Goal: Book appointment/travel/reservation

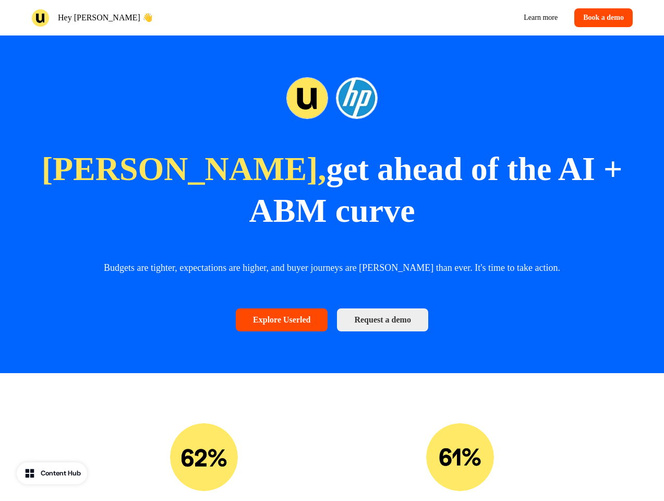
click at [332, 18] on div "Hey [PERSON_NAME] 👋 Learn more Book a demo" at bounding box center [332, 17] width 664 height 35
click at [180, 18] on div "Hey [PERSON_NAME] 👋" at bounding box center [179, 18] width 297 height 18
click at [485, 18] on div "Learn more Book a demo" at bounding box center [485, 17] width 297 height 19
click at [602, 18] on button "Book a demo" at bounding box center [604, 17] width 58 height 19
click at [332, 204] on strong "get ahead of the AI + ABM curve" at bounding box center [436, 189] width 374 height 79
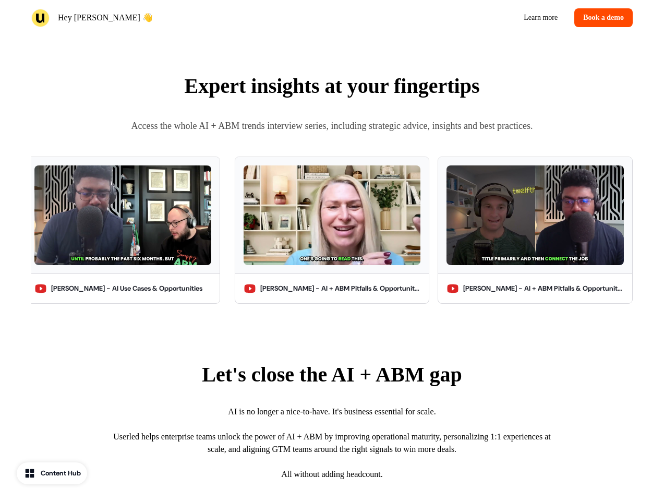
click at [332, 98] on p "Expert insights at your fingertips" at bounding box center [332, 85] width 602 height 31
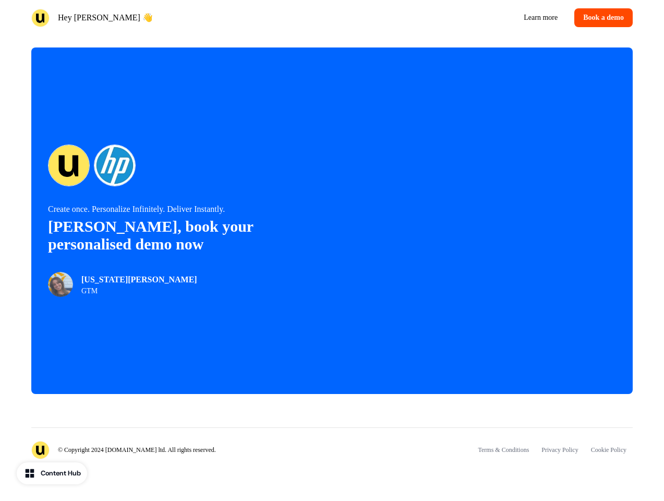
click at [332, 462] on div "© Copyright 2024 [DOMAIN_NAME] ltd. All rights reserved. Terms & Conditions Pri…" at bounding box center [332, 456] width 664 height 90
click at [204, 462] on div "© Copyright 2024 [DOMAIN_NAME] ltd. All rights reserved. Terms & Conditions Pri…" at bounding box center [332, 456] width 664 height 90
